Goal: Transaction & Acquisition: Purchase product/service

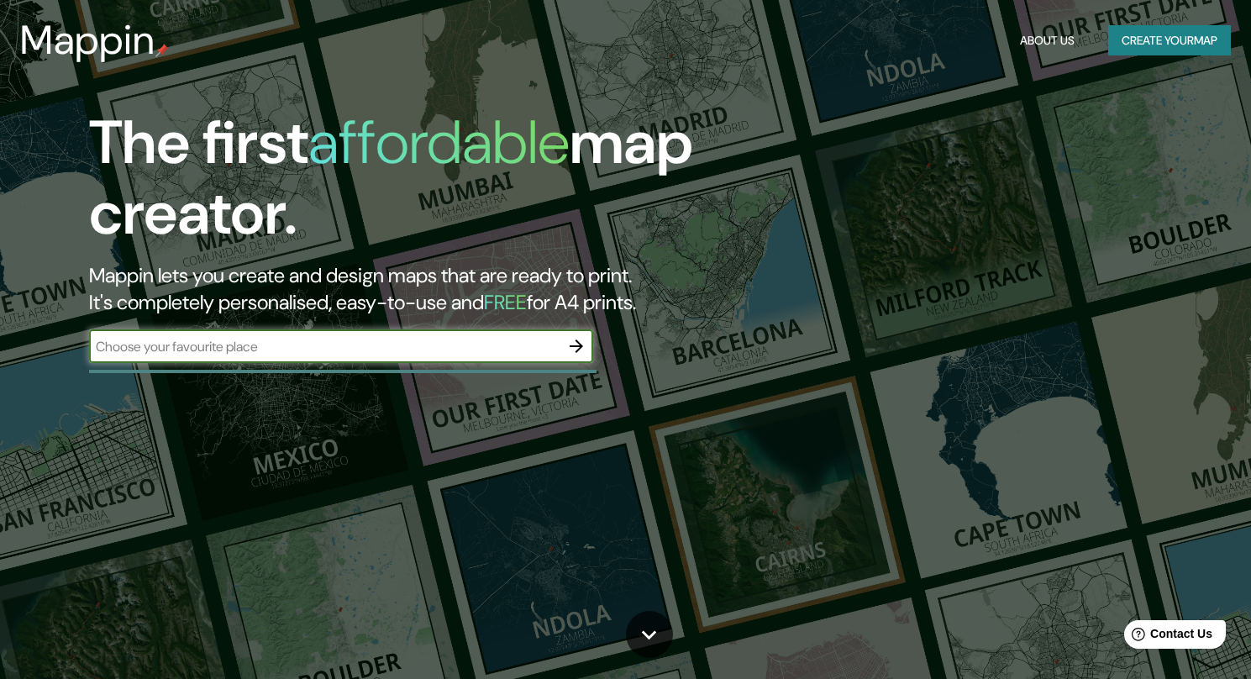
click at [281, 346] on input "text" at bounding box center [324, 346] width 470 height 19
type input "[GEOGRAPHIC_DATA]"
click at [573, 346] on icon "button" at bounding box center [576, 345] width 13 height 13
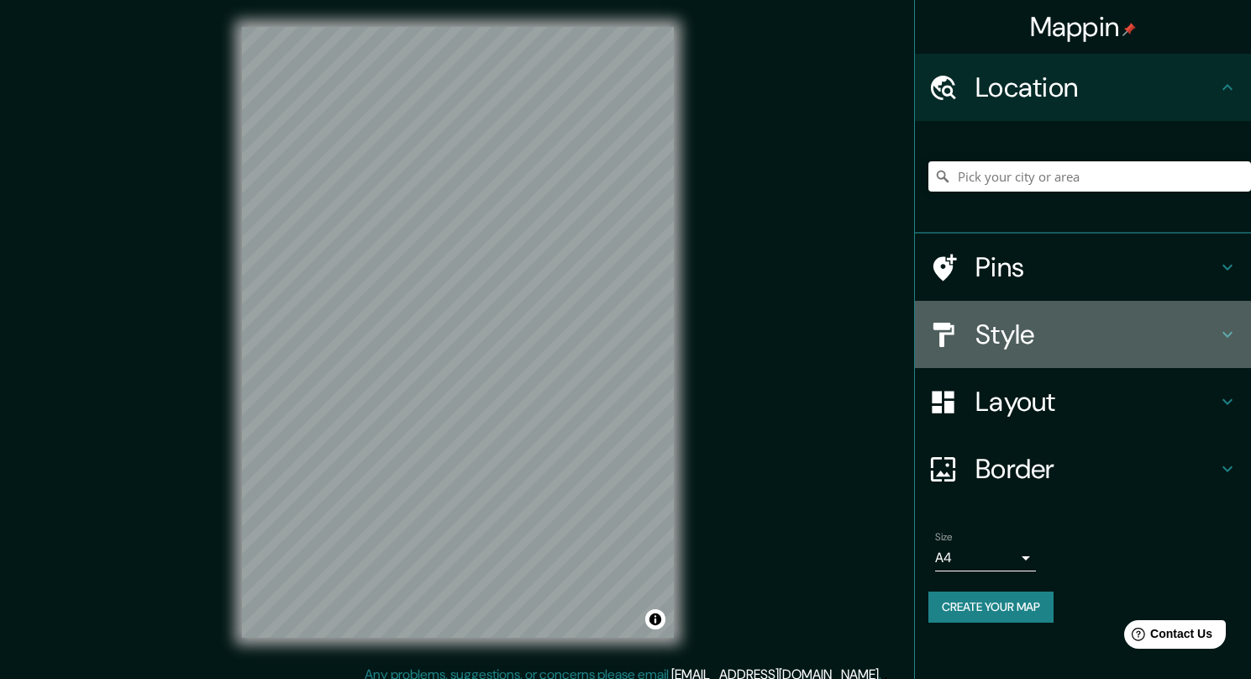
click at [1026, 331] on h4 "Style" at bounding box center [1096, 335] width 242 height 34
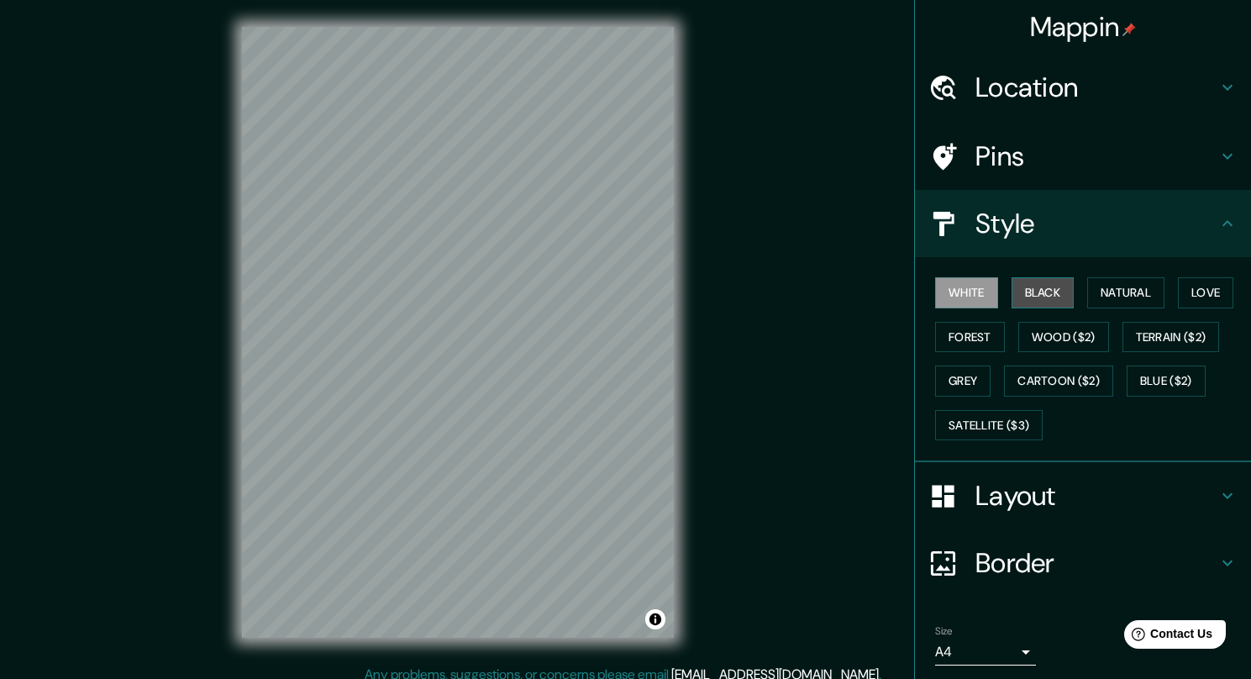
click at [1034, 297] on button "Black" at bounding box center [1043, 292] width 63 height 31
click at [1116, 292] on button "Natural" at bounding box center [1125, 292] width 77 height 31
click at [1186, 295] on button "Love" at bounding box center [1205, 292] width 55 height 31
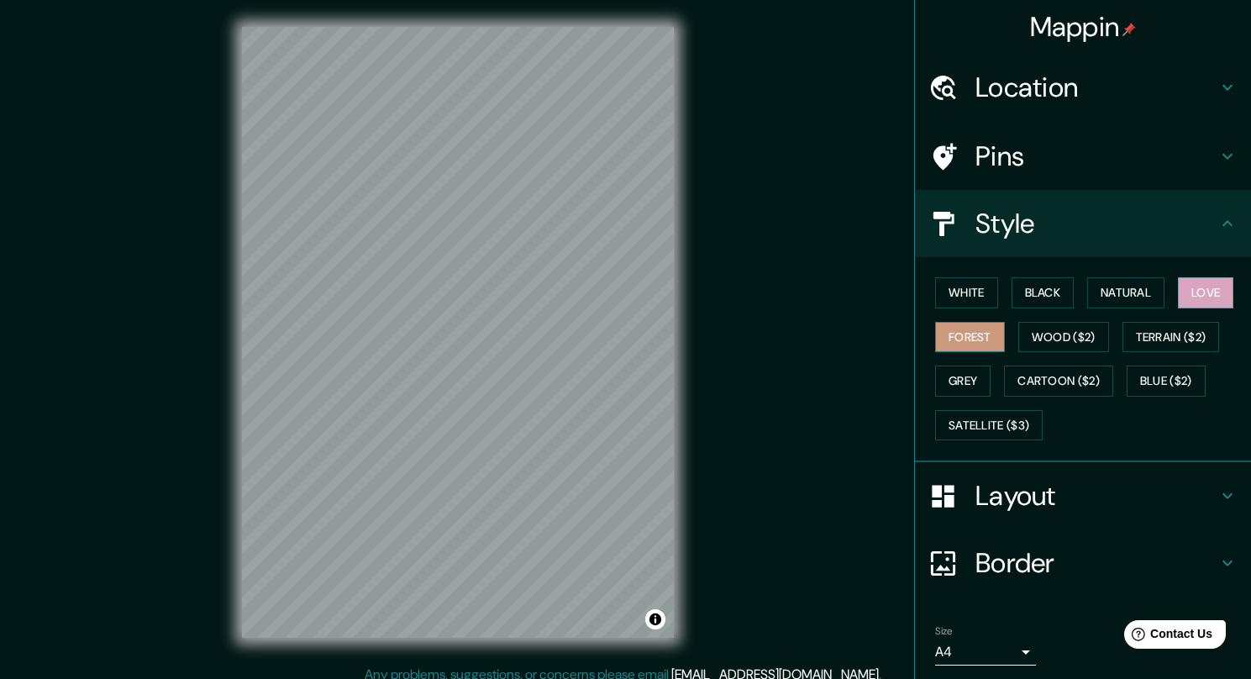
click at [978, 331] on button "Forest" at bounding box center [970, 337] width 70 height 31
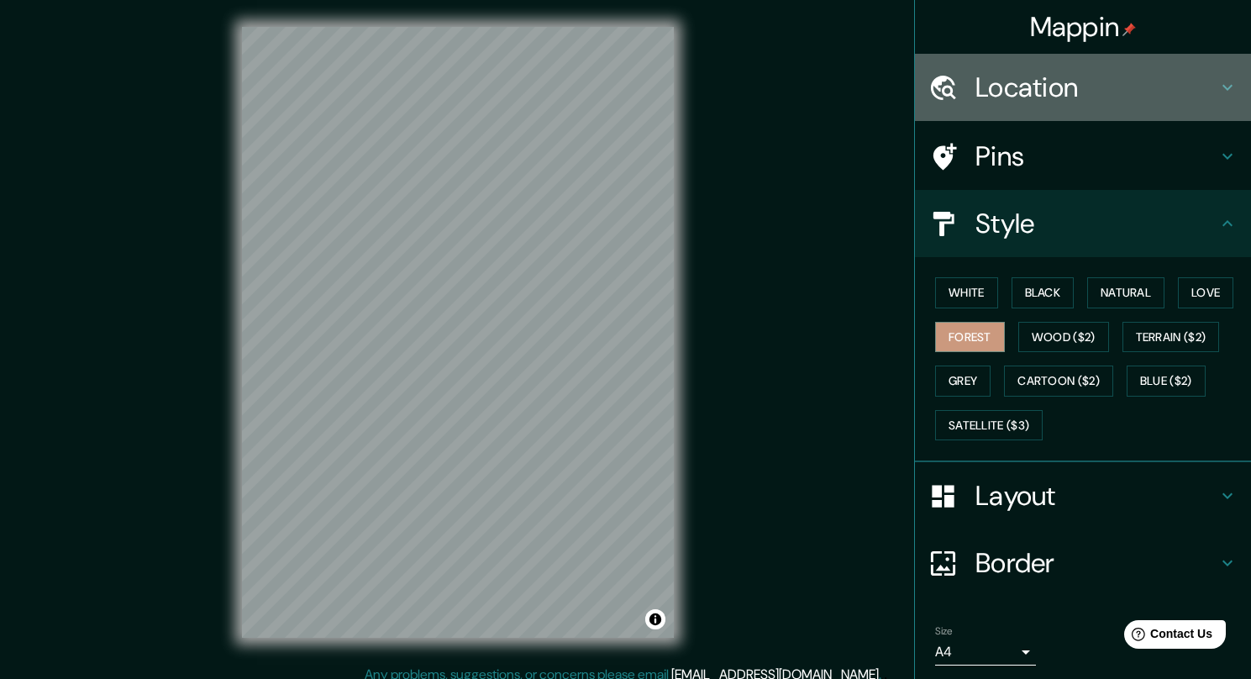
click at [1054, 67] on div "Location" at bounding box center [1083, 87] width 336 height 67
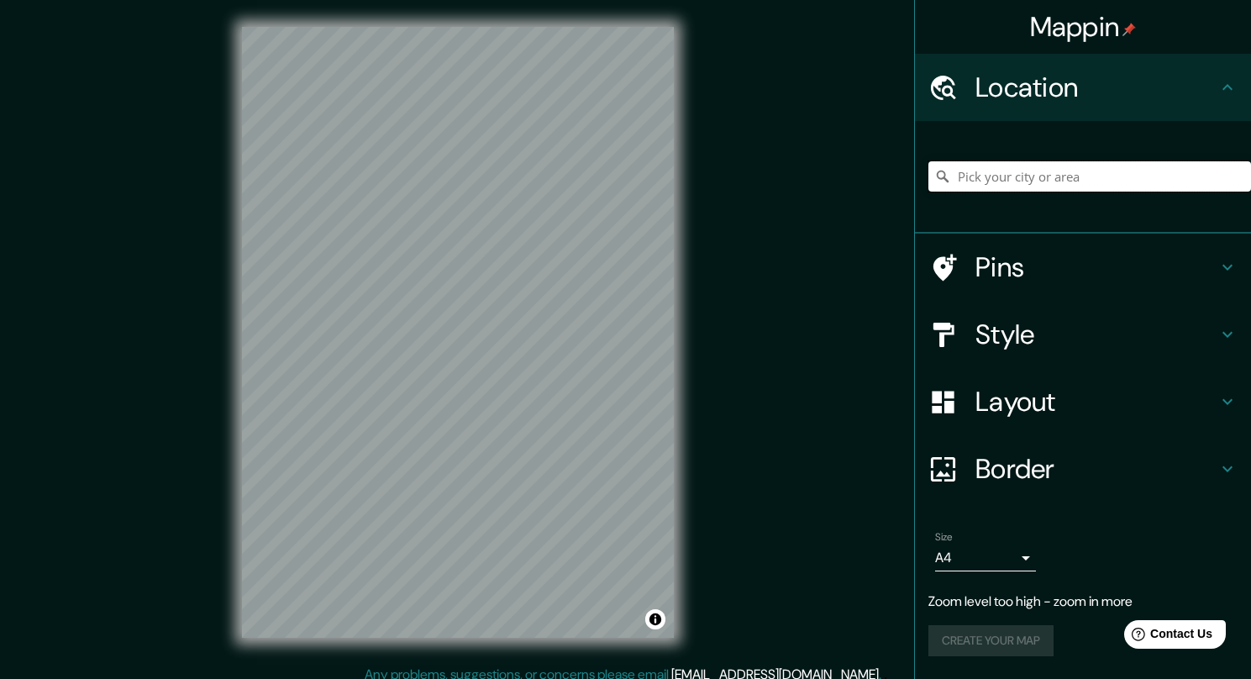
click at [1044, 161] on input "Pick your city or area" at bounding box center [1089, 176] width 323 height 30
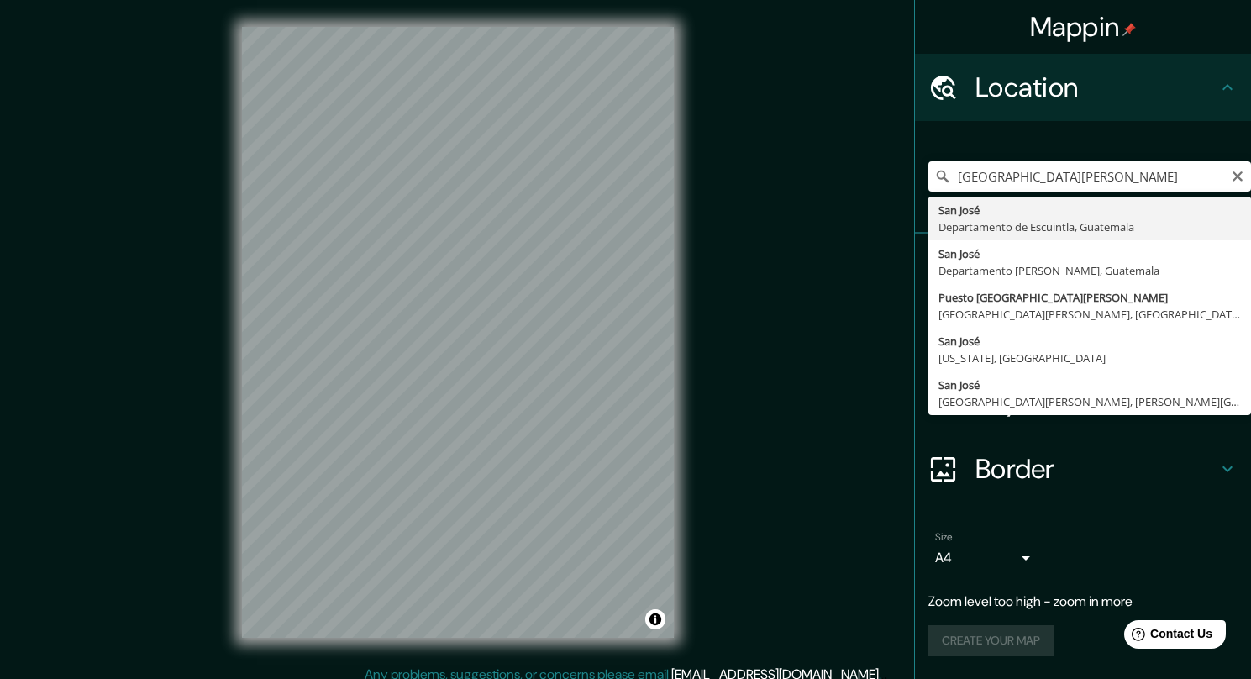
type input "[GEOGRAPHIC_DATA][PERSON_NAME], [GEOGRAPHIC_DATA], [GEOGRAPHIC_DATA]"
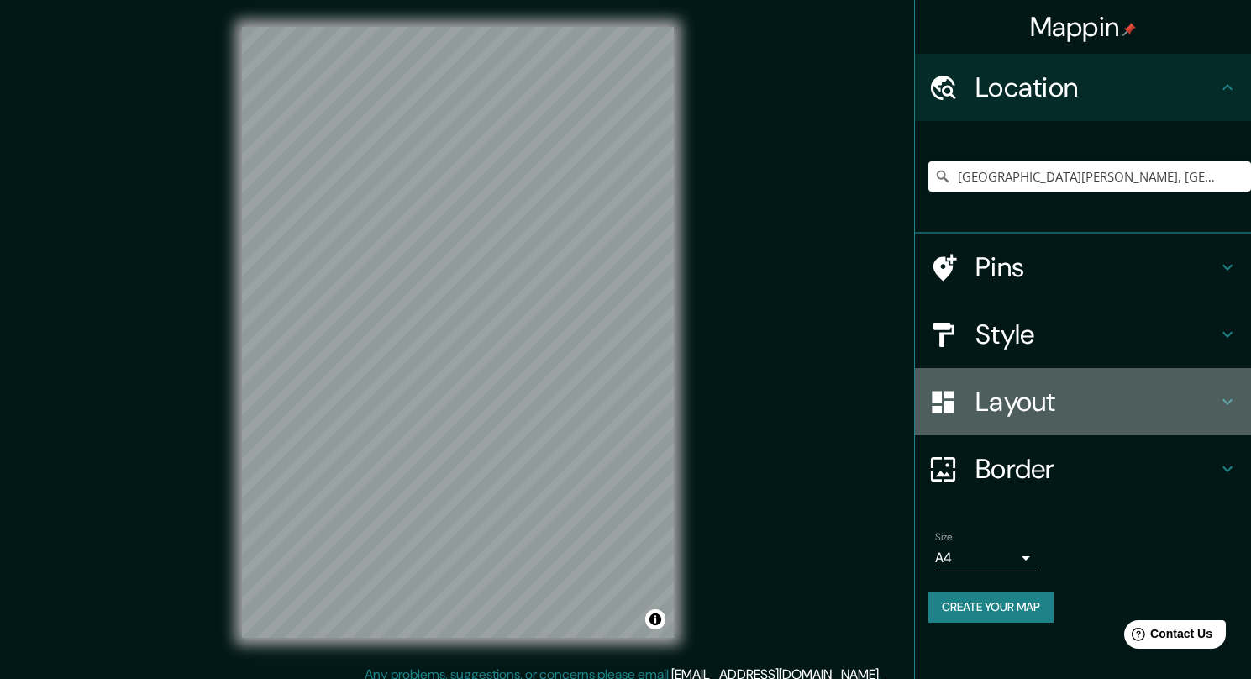
click at [1053, 399] on h4 "Layout" at bounding box center [1096, 402] width 242 height 34
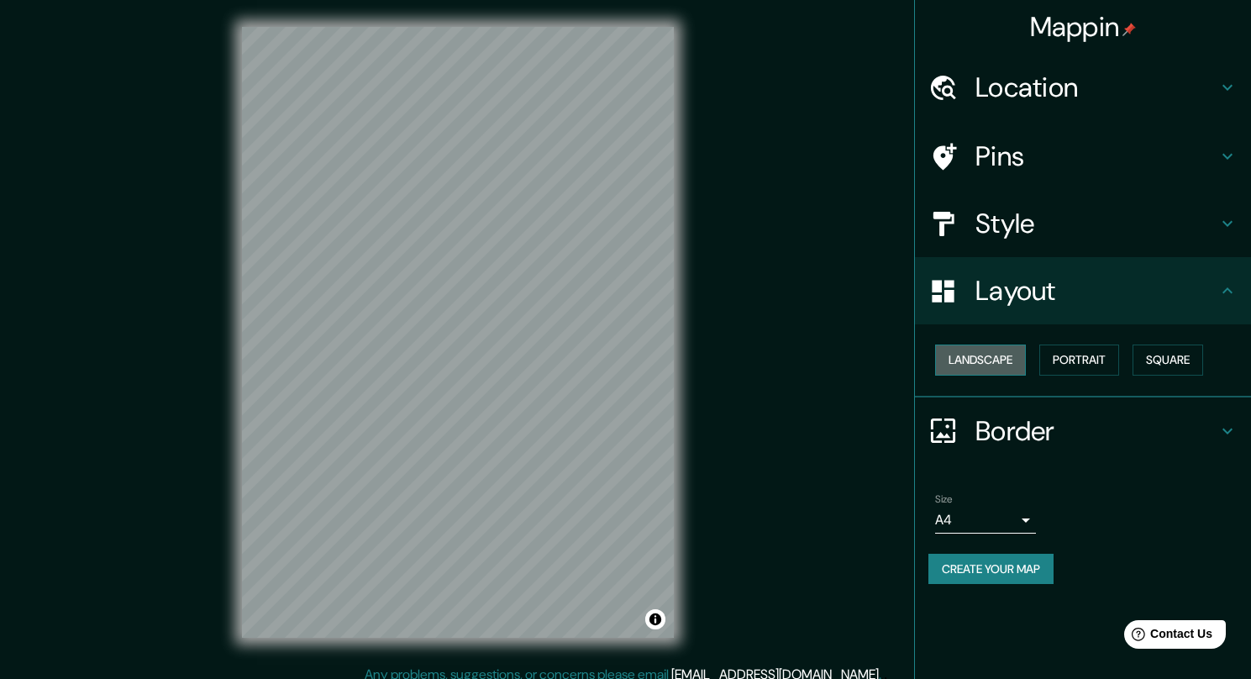
click at [998, 362] on button "Landscape" at bounding box center [980, 359] width 91 height 31
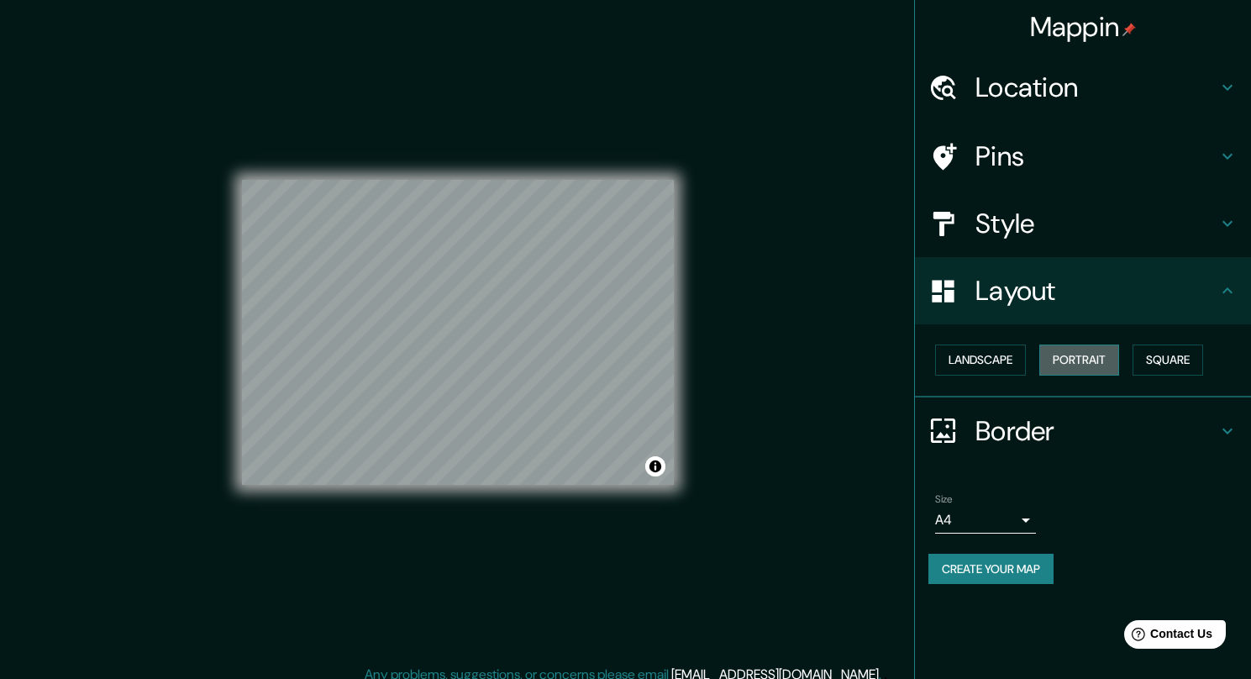
click at [1051, 360] on button "Portrait" at bounding box center [1079, 359] width 80 height 31
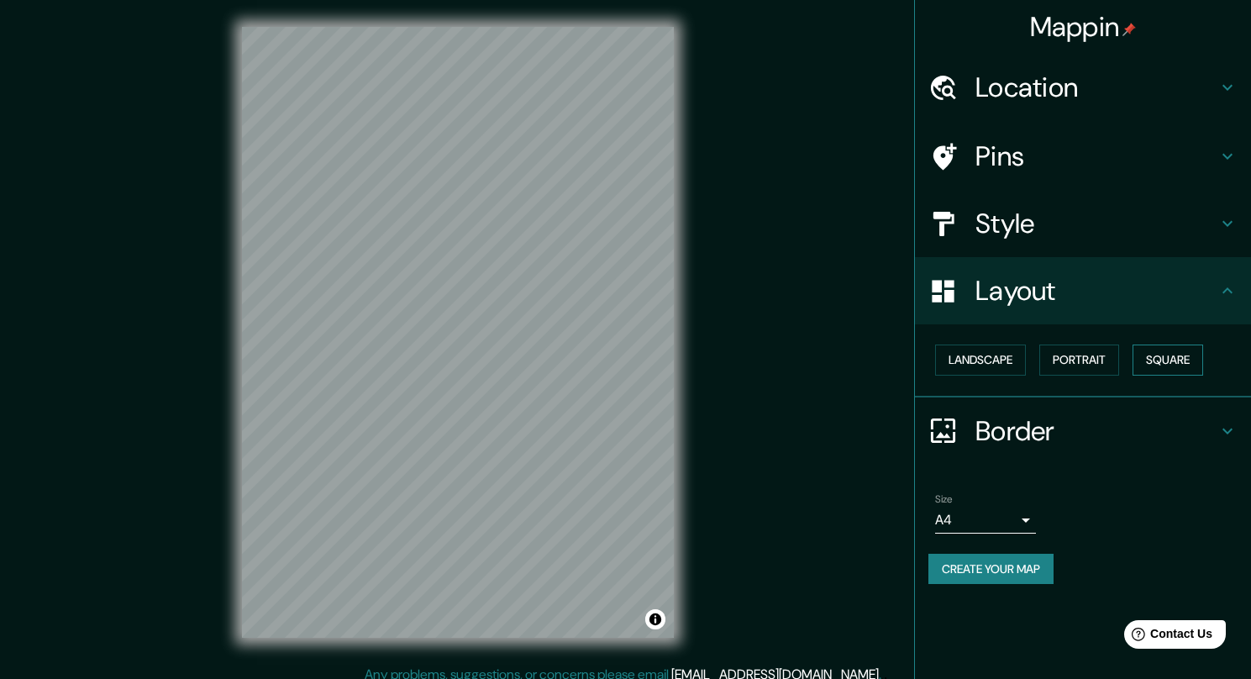
click at [1165, 365] on button "Square" at bounding box center [1168, 359] width 71 height 31
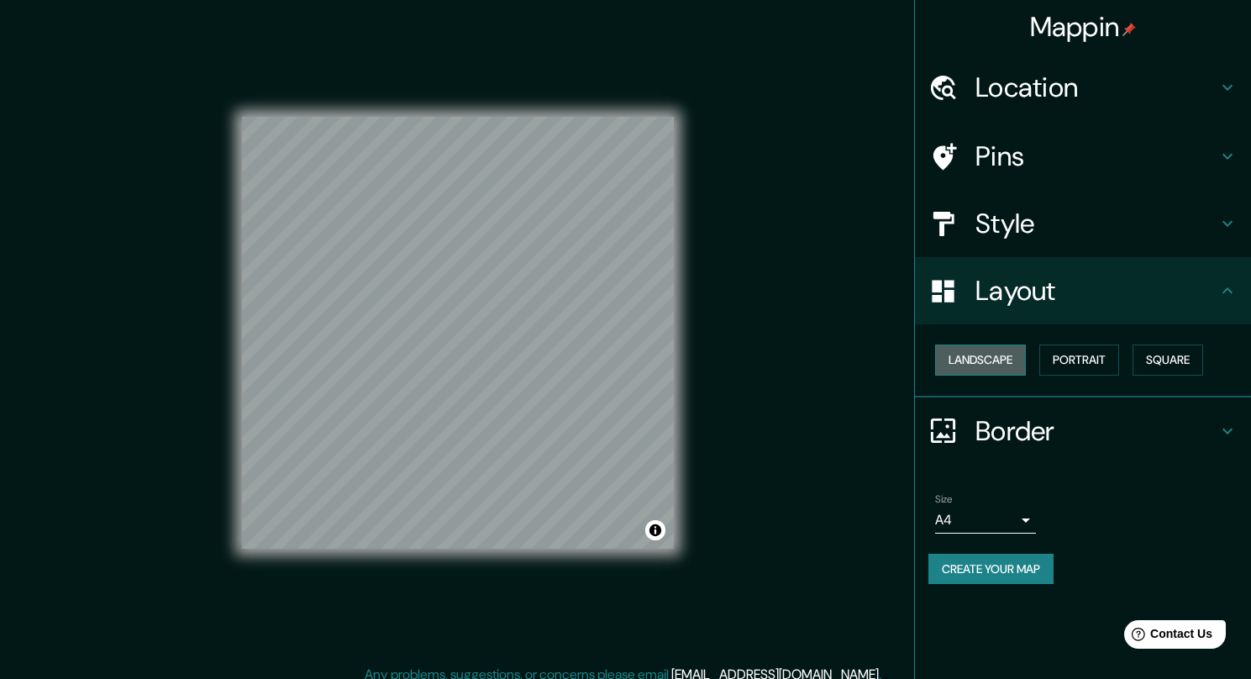
click at [989, 351] on button "Landscape" at bounding box center [980, 359] width 91 height 31
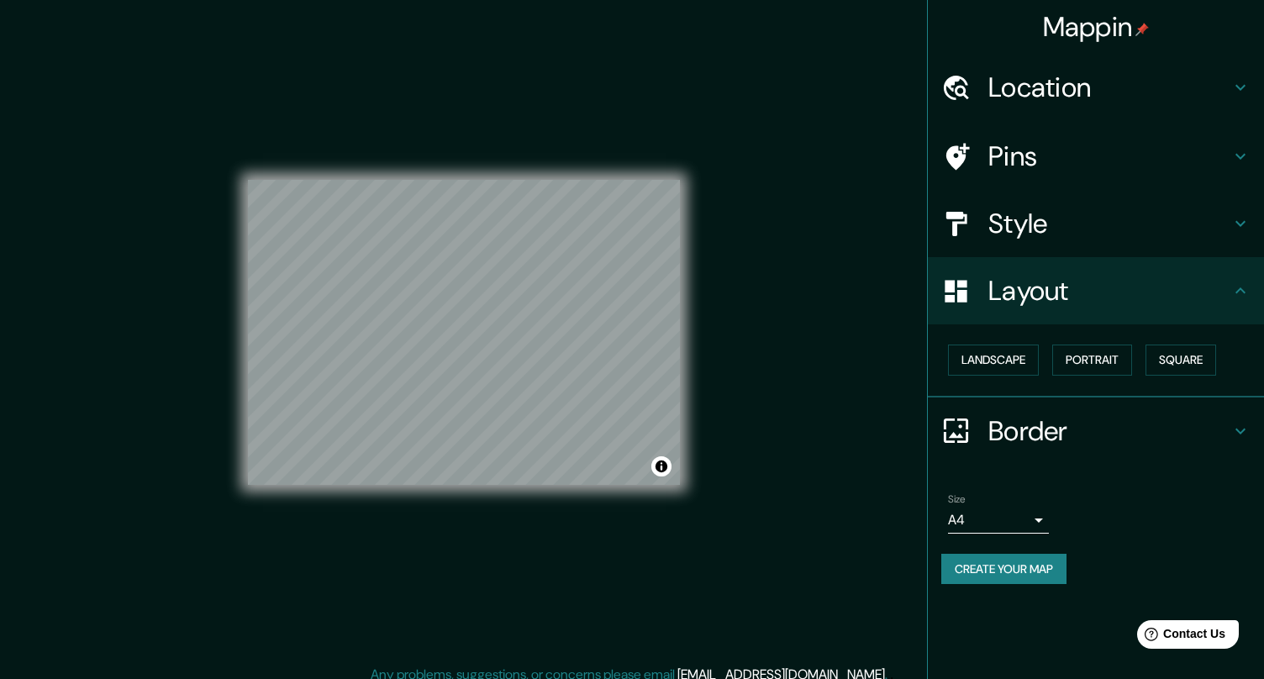
click at [1015, 523] on body "Mappin Location [GEOGRAPHIC_DATA][PERSON_NAME], [GEOGRAPHIC_DATA], [GEOGRAPHIC_…" at bounding box center [632, 339] width 1264 height 679
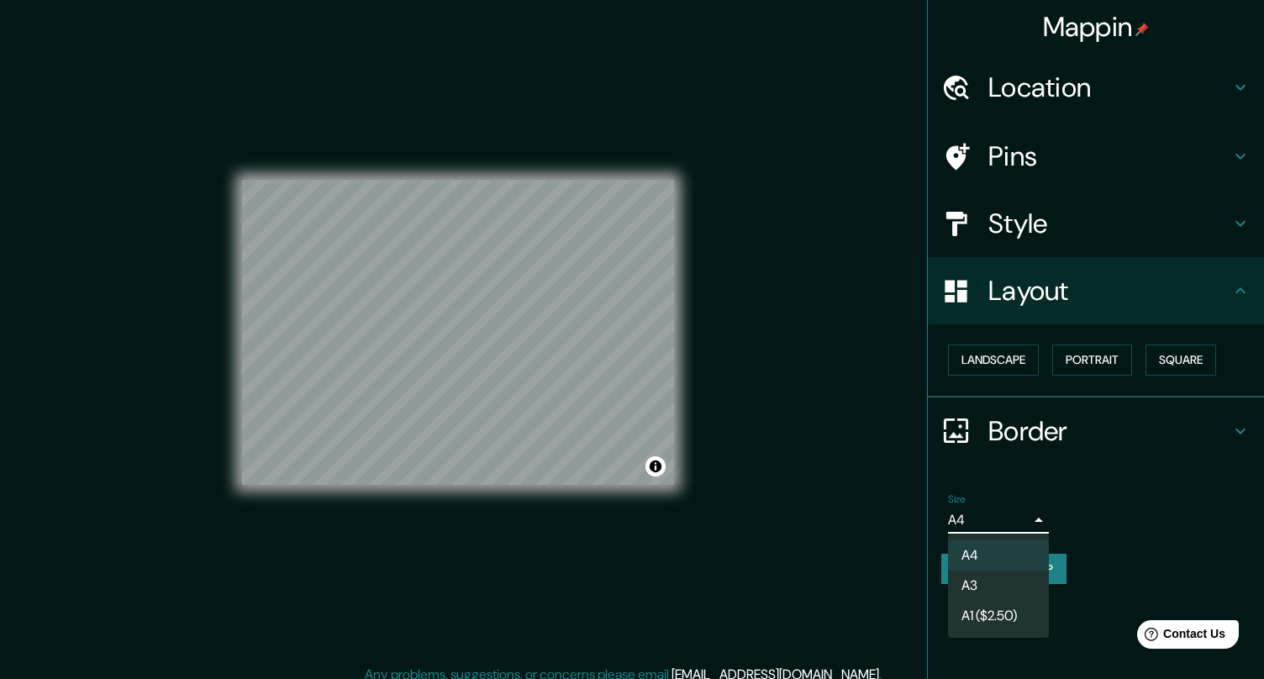
click at [1064, 502] on div at bounding box center [632, 339] width 1264 height 679
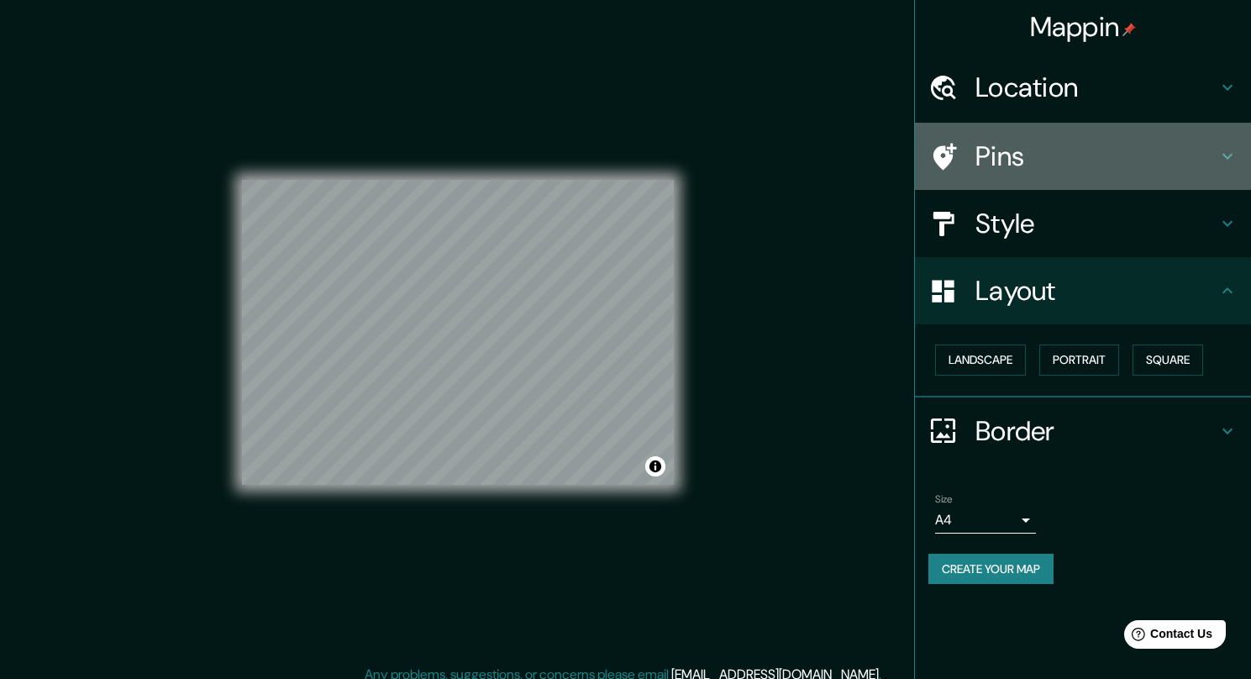
click at [1029, 170] on h4 "Pins" at bounding box center [1096, 156] width 242 height 34
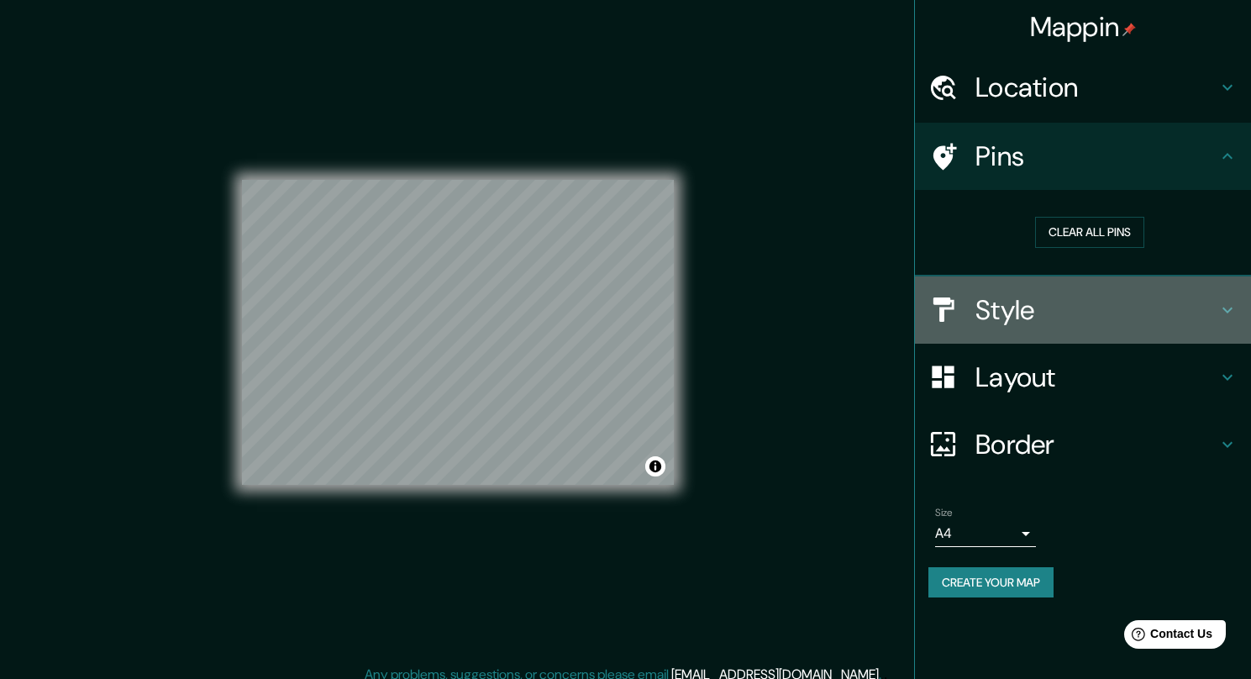
click at [1054, 304] on h4 "Style" at bounding box center [1096, 310] width 242 height 34
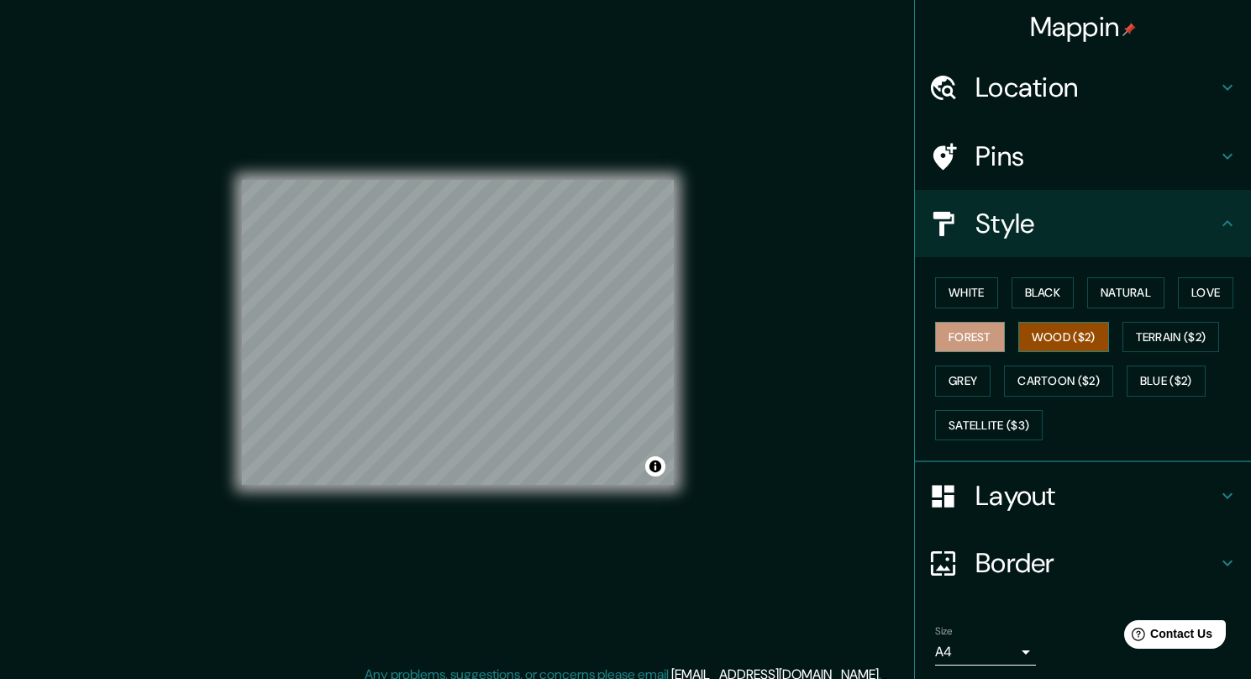
click at [1063, 333] on button "Wood ($2)" at bounding box center [1063, 337] width 91 height 31
click at [1036, 301] on button "Black" at bounding box center [1043, 292] width 63 height 31
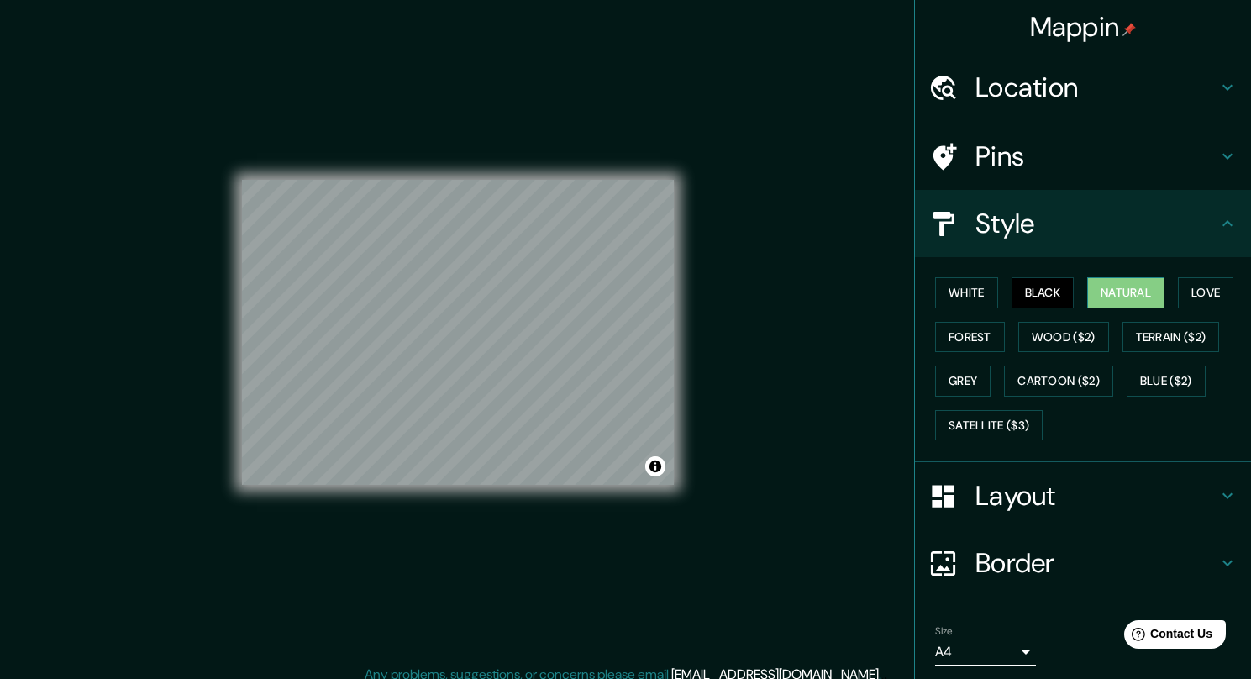
click at [1098, 304] on button "Natural" at bounding box center [1125, 292] width 77 height 31
click at [1152, 307] on button "Natural" at bounding box center [1125, 292] width 77 height 31
click at [1188, 306] on button "Love" at bounding box center [1205, 292] width 55 height 31
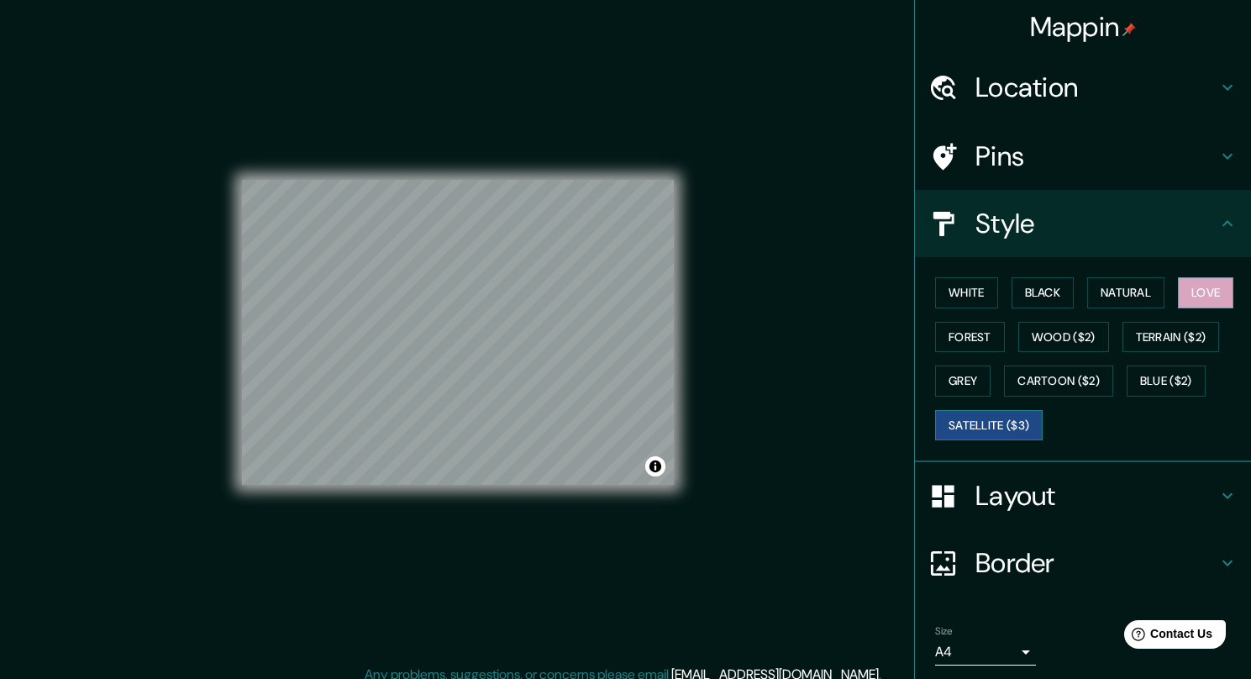
click at [1004, 418] on button "Satellite ($3)" at bounding box center [989, 425] width 108 height 31
click at [1035, 146] on h4 "Pins" at bounding box center [1096, 156] width 242 height 34
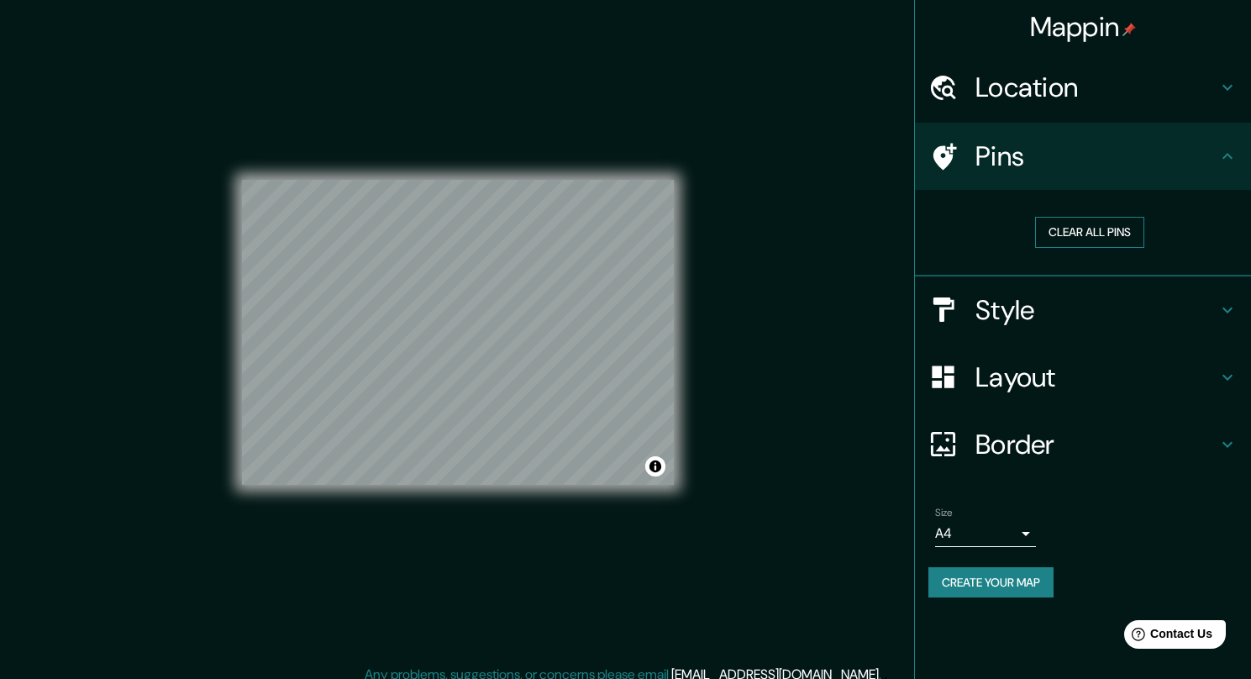
click at [1097, 232] on button "Clear all pins" at bounding box center [1089, 232] width 109 height 31
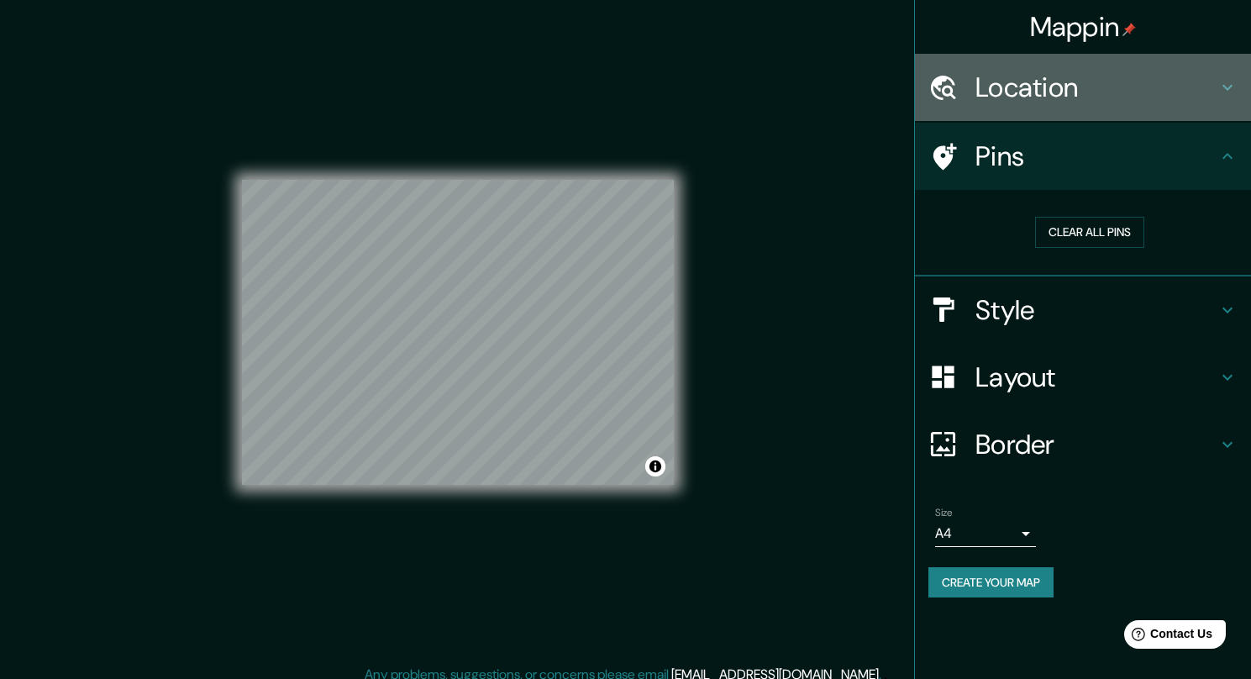
click at [1043, 89] on h4 "Location" at bounding box center [1096, 88] width 242 height 34
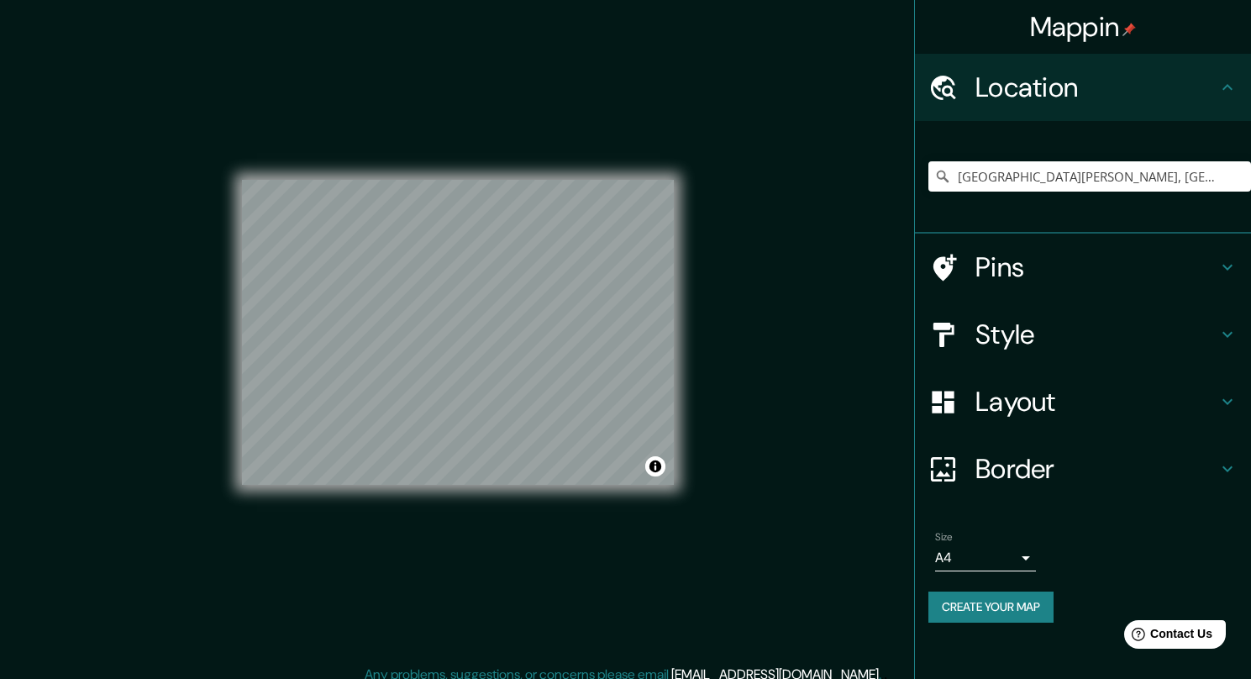
click at [950, 277] on icon at bounding box center [942, 267] width 29 height 29
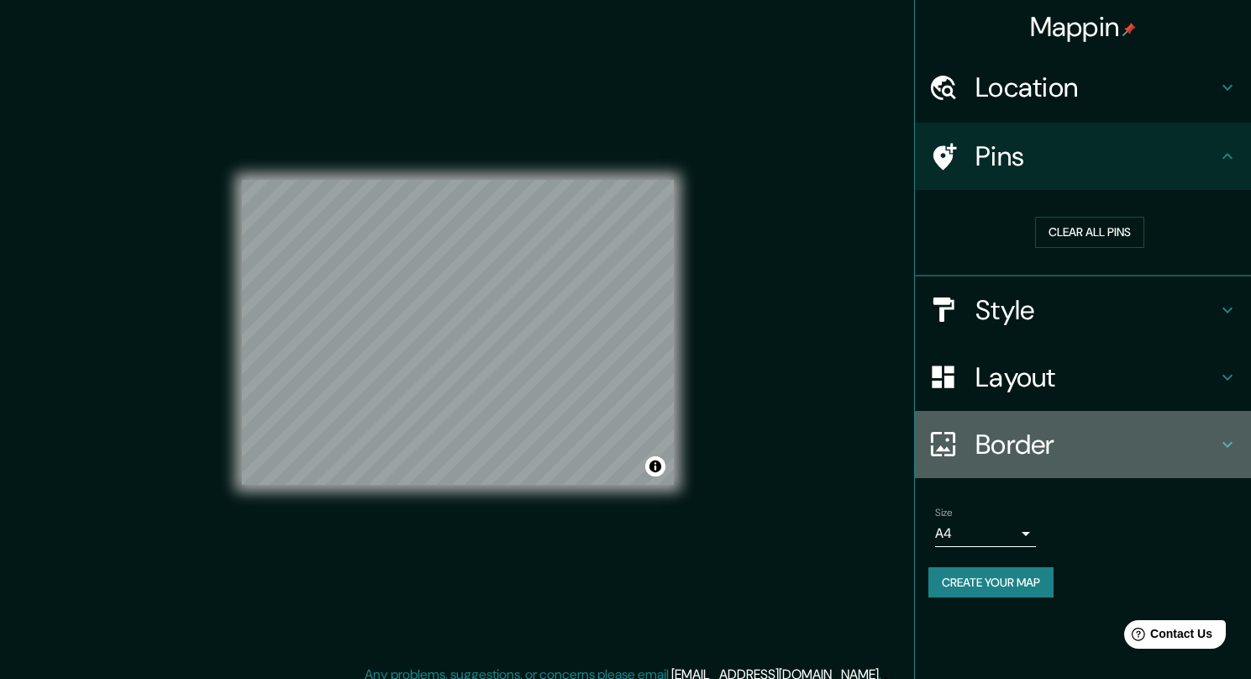
click at [1041, 434] on h4 "Border" at bounding box center [1096, 445] width 242 height 34
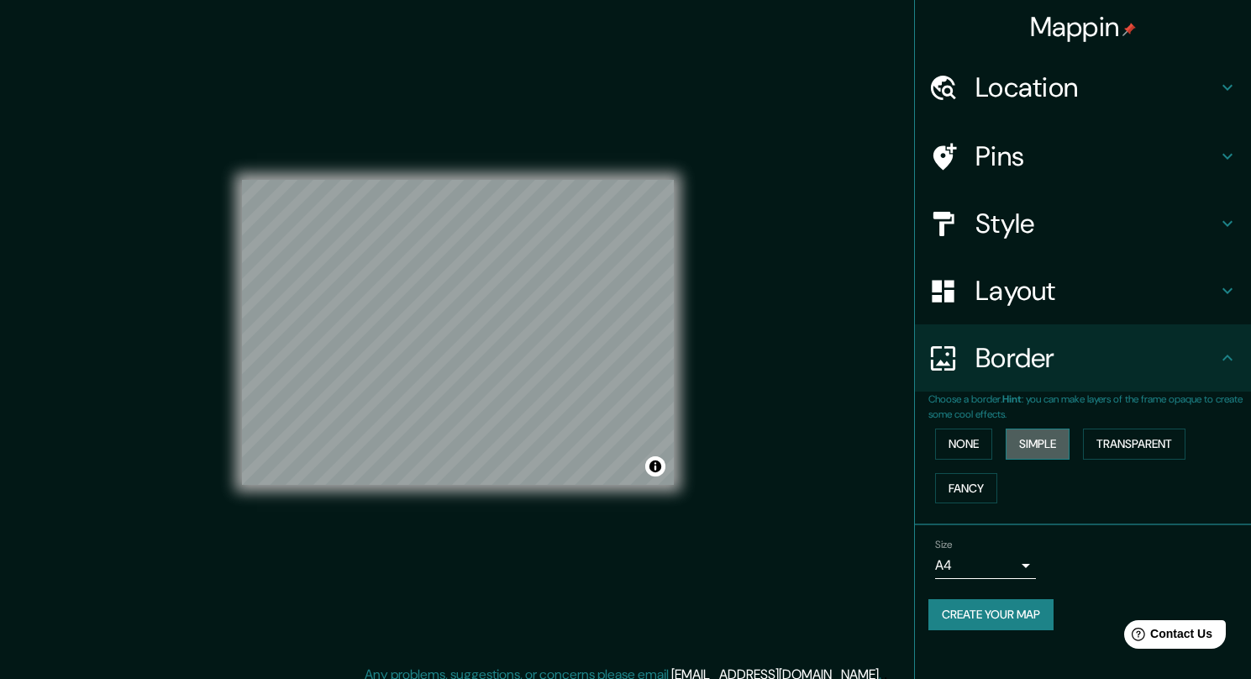
click at [1039, 446] on button "Simple" at bounding box center [1038, 443] width 64 height 31
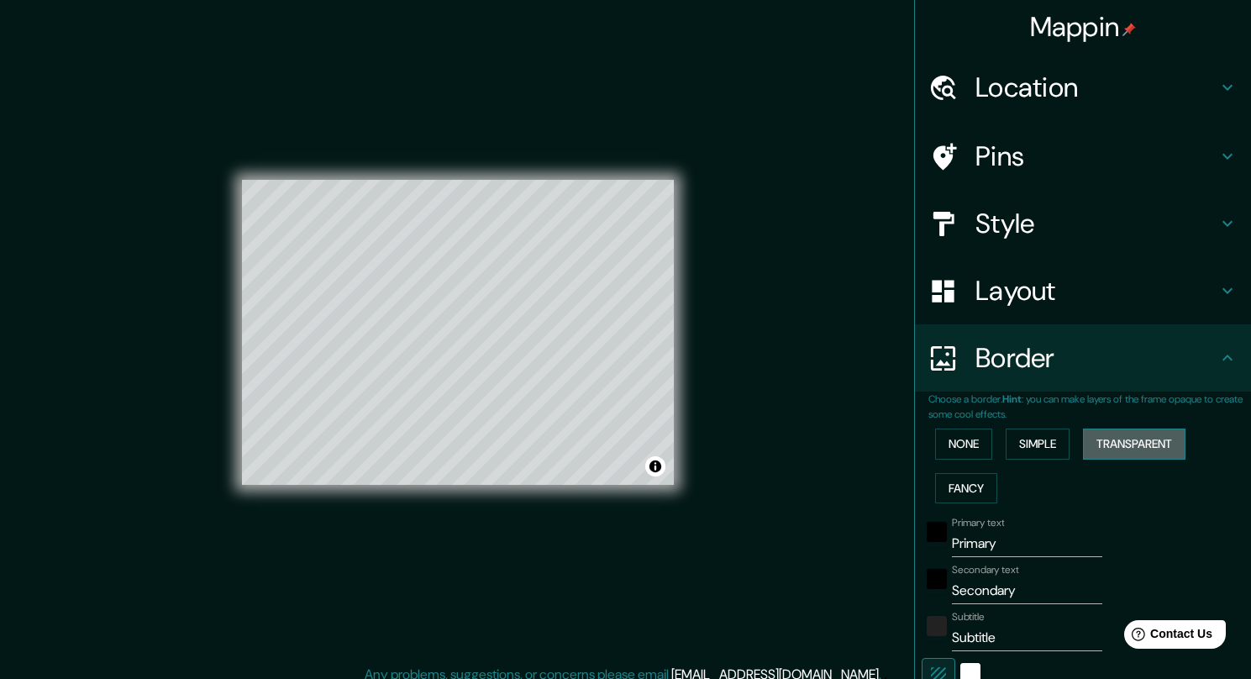
click at [1105, 443] on button "Transparent" at bounding box center [1134, 443] width 102 height 31
click at [696, 439] on div "© Mapbox © OpenStreetMap Improve this map © Maxar" at bounding box center [458, 332] width 486 height 665
